Goal: Task Accomplishment & Management: Use online tool/utility

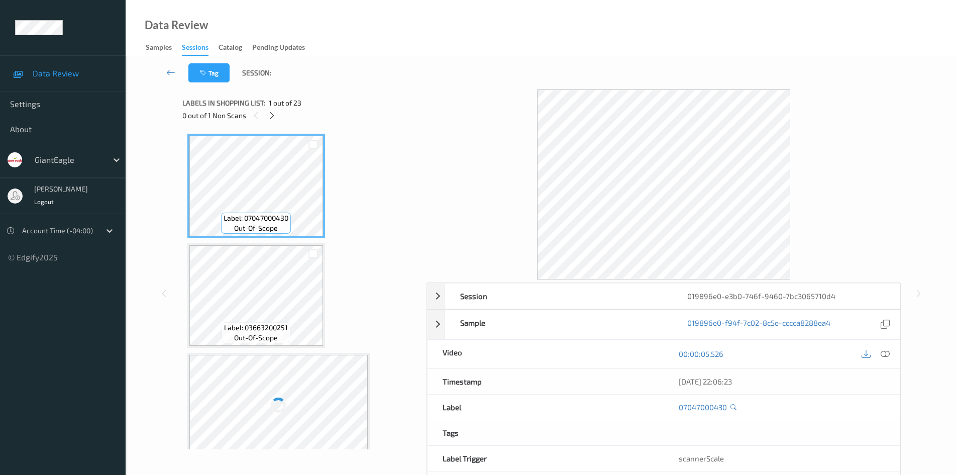
click at [271, 119] on icon at bounding box center [272, 115] width 9 height 9
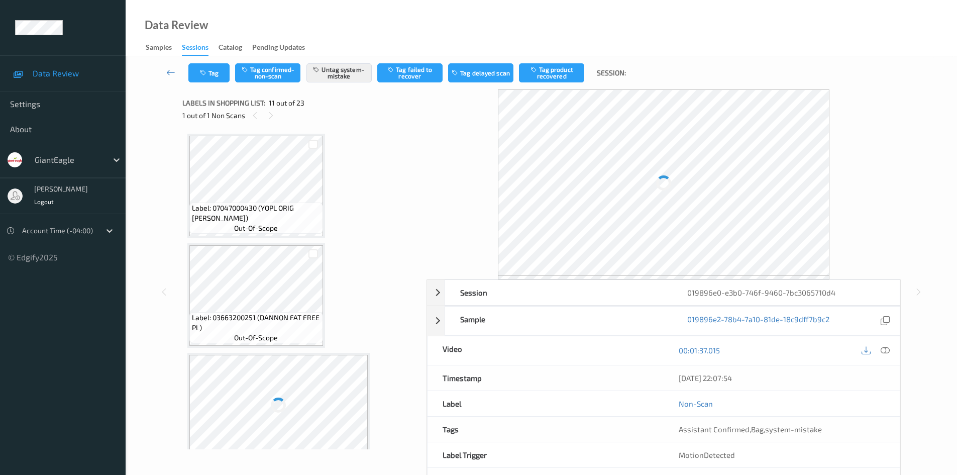
scroll to position [991, 0]
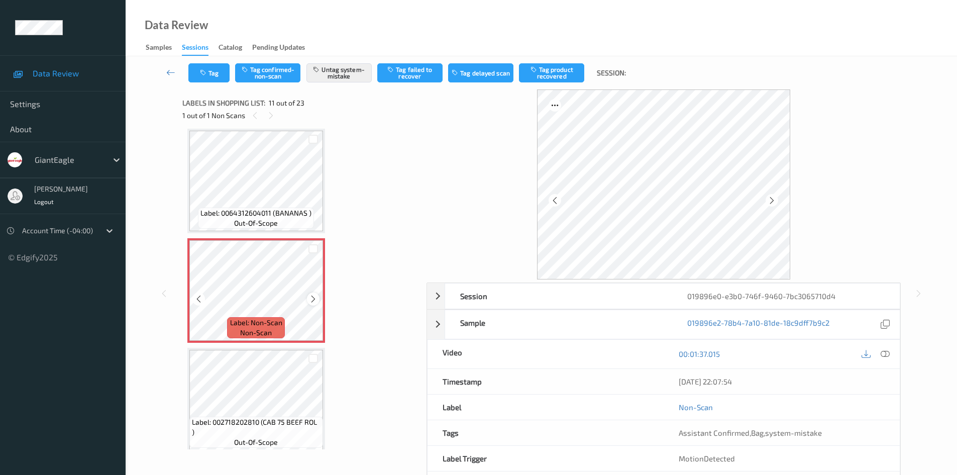
click at [312, 296] on icon at bounding box center [313, 298] width 9 height 9
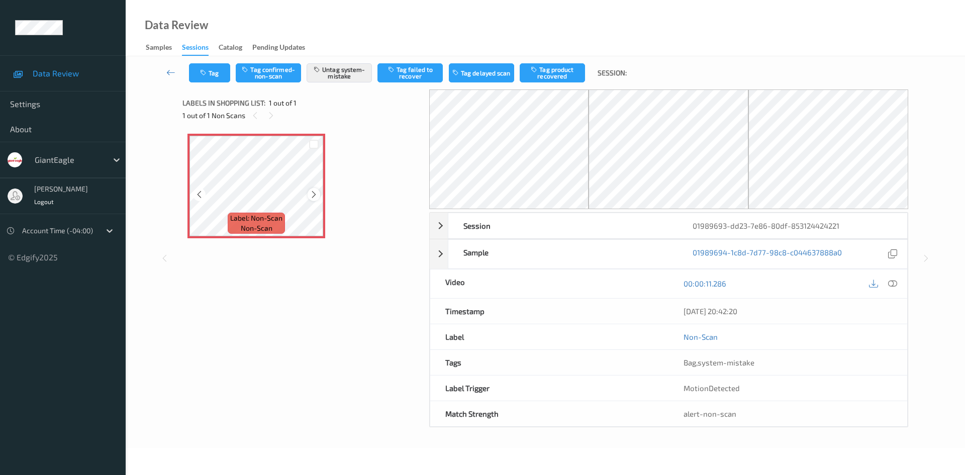
click at [310, 195] on icon at bounding box center [313, 194] width 9 height 9
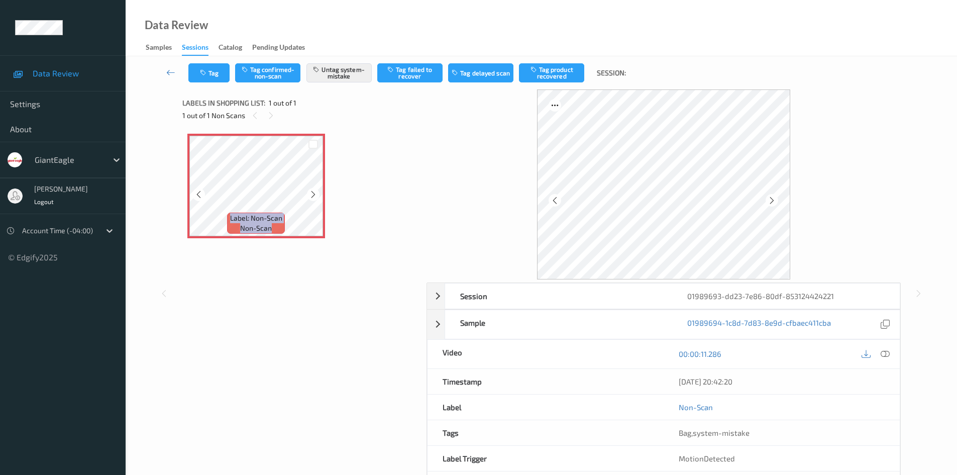
click at [311, 195] on icon at bounding box center [313, 194] width 9 height 9
